Goal: Task Accomplishment & Management: Use online tool/utility

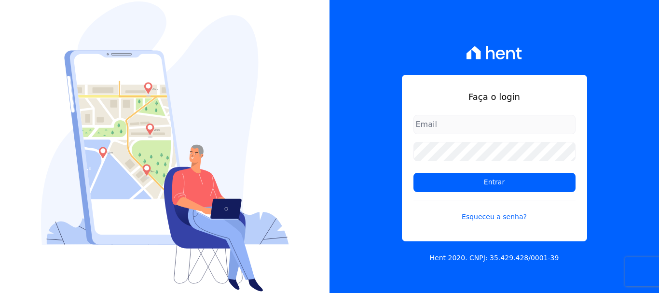
click at [437, 129] on input "email" at bounding box center [494, 124] width 162 height 19
type input "[EMAIL_ADDRESS][DOMAIN_NAME]"
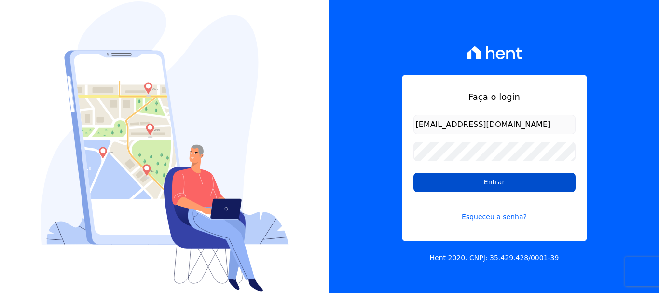
click at [509, 181] on input "Entrar" at bounding box center [494, 182] width 162 height 19
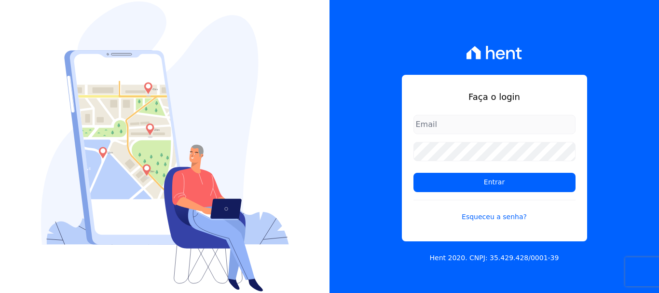
click at [453, 122] on input "email" at bounding box center [494, 124] width 162 height 19
type input "[EMAIL_ADDRESS][DOMAIN_NAME]"
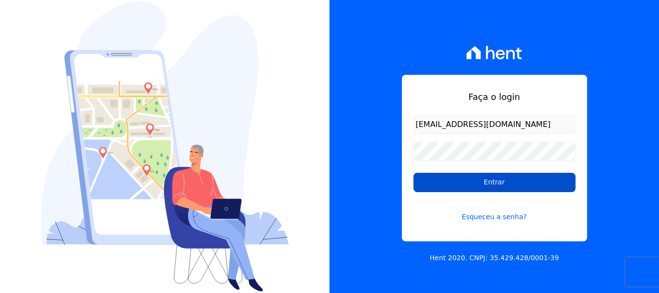
click at [497, 182] on input "Entrar" at bounding box center [494, 182] width 162 height 19
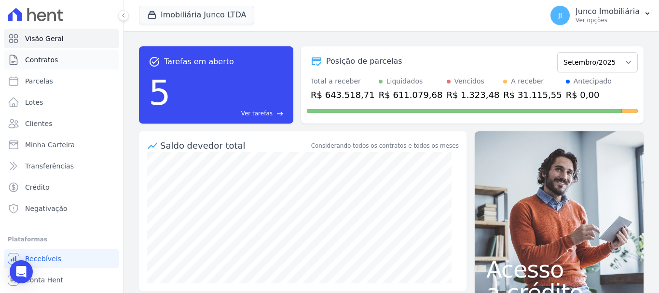
click at [45, 56] on span "Contratos" at bounding box center [41, 60] width 33 height 10
click at [43, 59] on span "Contratos" at bounding box center [41, 60] width 33 height 10
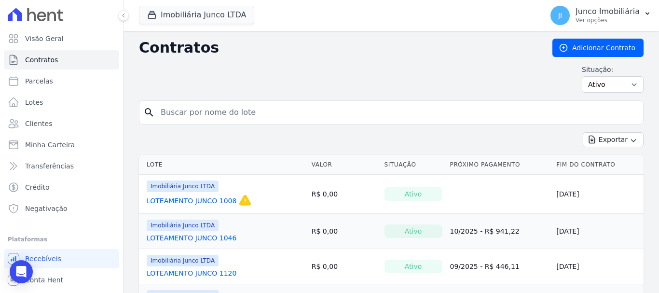
click at [229, 118] on input "search" at bounding box center [397, 112] width 484 height 19
type input "945"
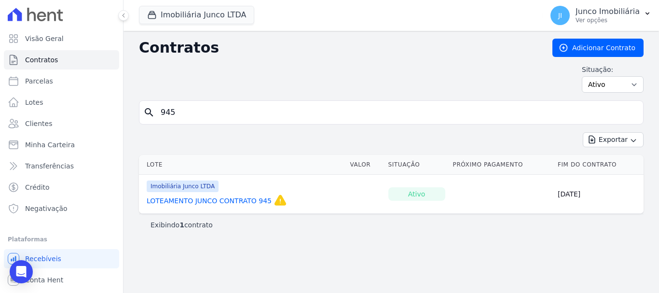
click at [250, 202] on link "LOTEAMENTO JUNCO CONTRATO 945" at bounding box center [209, 201] width 125 height 10
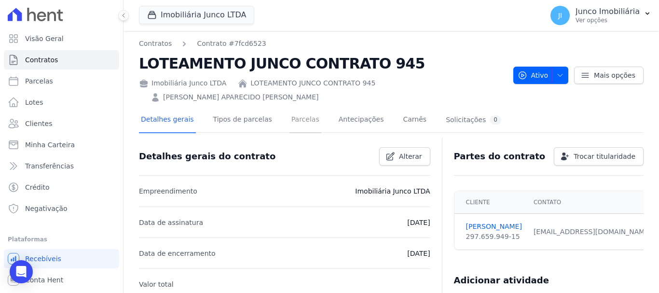
click at [297, 122] on link "Parcelas" at bounding box center [305, 121] width 32 height 26
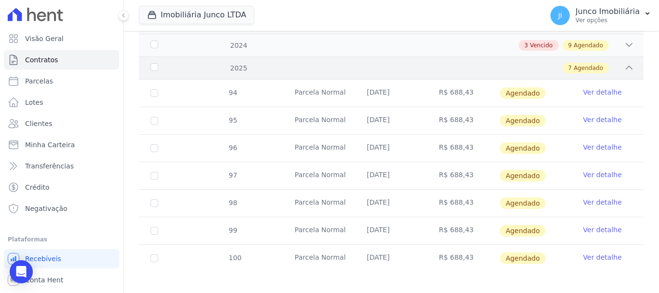
scroll to position [211, 0]
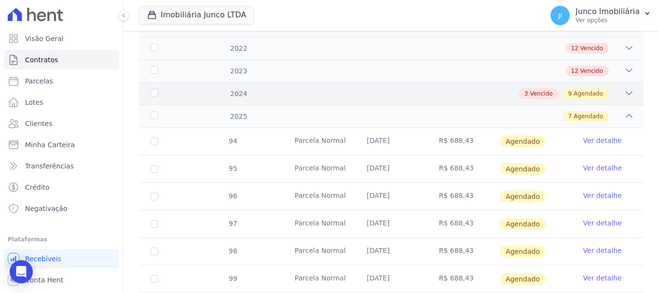
click at [624, 88] on icon at bounding box center [629, 93] width 10 height 10
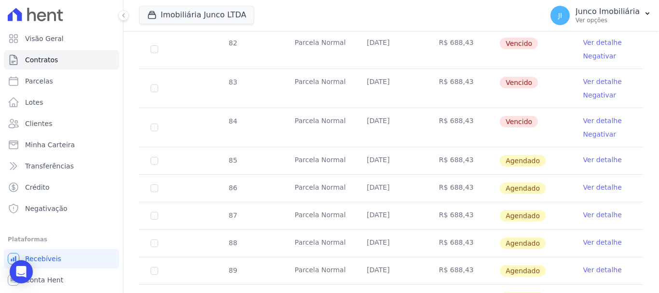
scroll to position [190, 0]
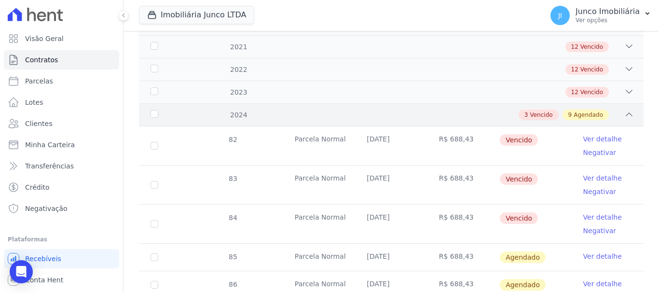
click at [591, 110] on span "Agendado" at bounding box center [588, 114] width 29 height 9
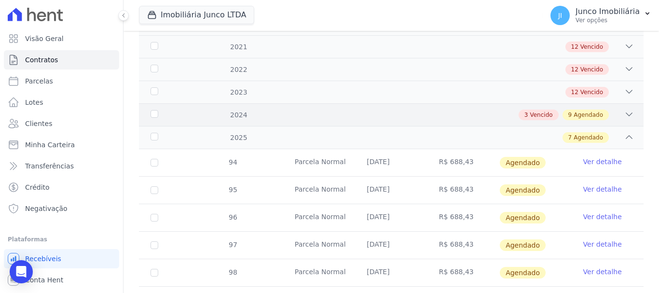
click at [628, 104] on div "2024 3 Vencido 9 Agendado" at bounding box center [391, 114] width 505 height 23
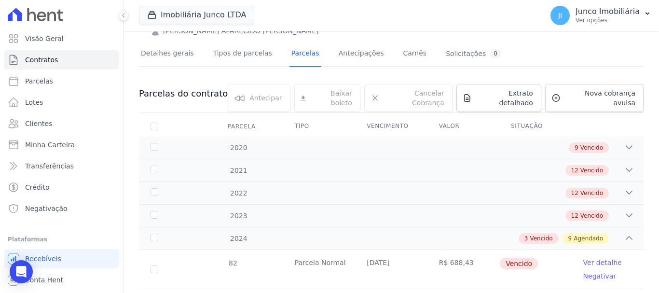
scroll to position [0, 0]
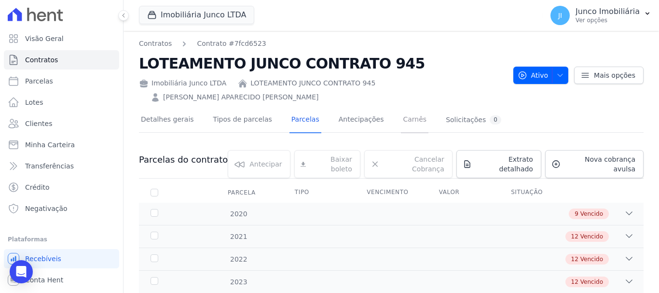
click at [401, 116] on link "Carnês" at bounding box center [414, 121] width 27 height 26
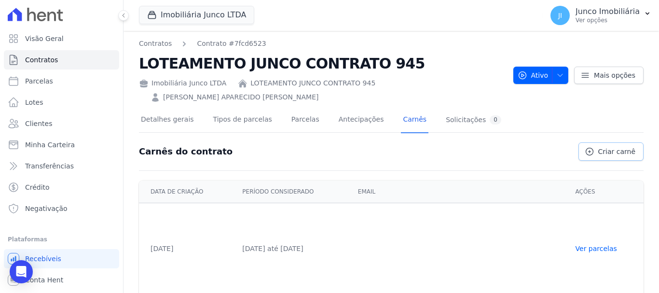
click at [623, 153] on span "Criar carnê" at bounding box center [616, 152] width 37 height 10
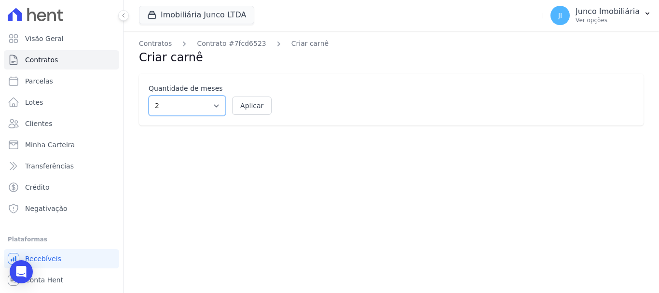
click at [216, 103] on select "2 3 4 5 6 7 8 9 10 11 12" at bounding box center [187, 106] width 77 height 20
select select "12"
click at [149, 96] on select "2 3 4 5 6 7 8 9 10 11 12" at bounding box center [187, 106] width 77 height 20
click at [249, 105] on button "Aplicar" at bounding box center [252, 105] width 40 height 18
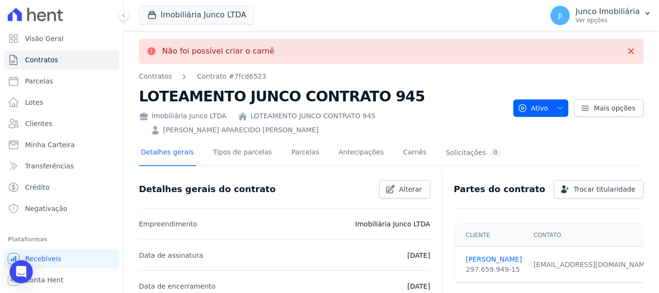
select select "12"
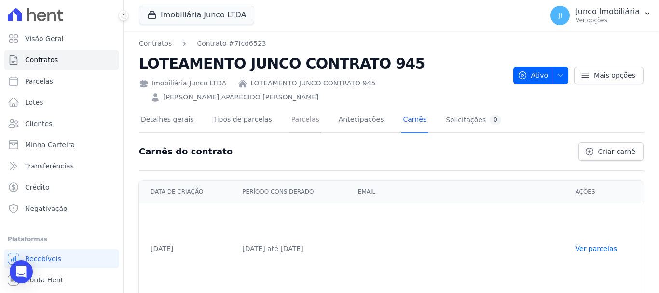
click at [300, 117] on link "Parcelas" at bounding box center [305, 121] width 32 height 26
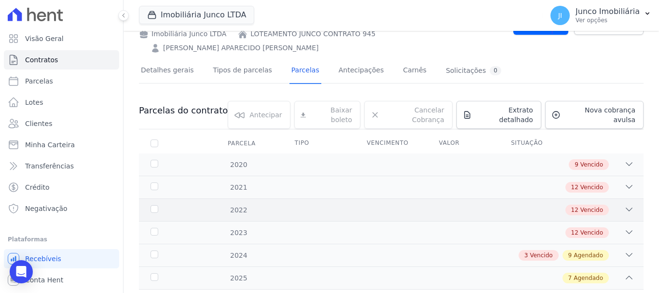
scroll to position [145, 0]
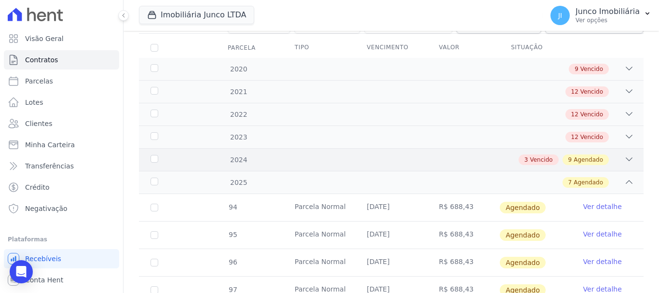
click at [624, 154] on icon at bounding box center [629, 159] width 10 height 10
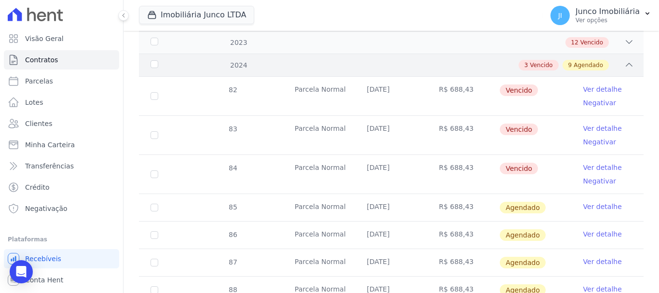
scroll to position [241, 0]
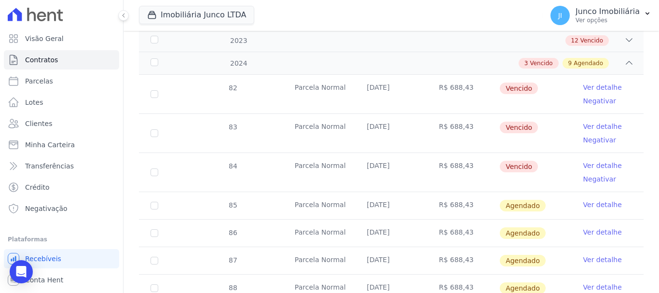
click at [590, 200] on link "Ver detalhe" at bounding box center [602, 205] width 39 height 10
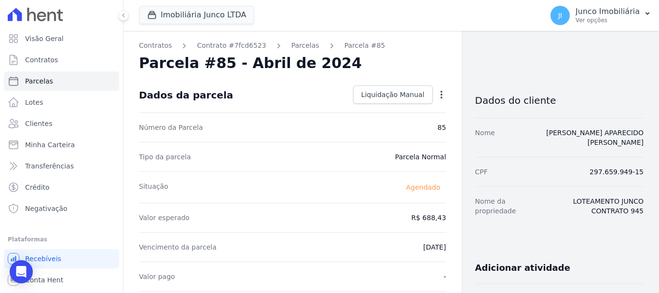
click at [440, 95] on icon "button" at bounding box center [441, 95] width 2 height 8
click at [330, 194] on div "Situação Agendado" at bounding box center [292, 186] width 307 height 31
